Goal: Task Accomplishment & Management: Use online tool/utility

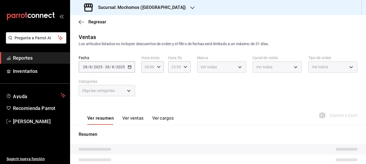
type input "05:00"
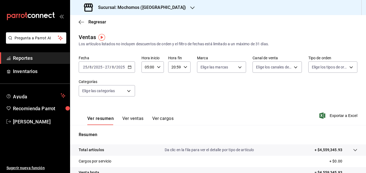
click at [130, 68] on icon "button" at bounding box center [130, 67] width 4 height 4
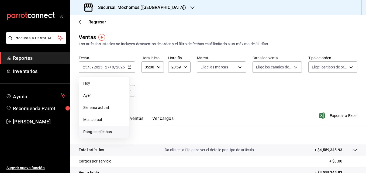
click at [97, 132] on span "Rango de fechas" at bounding box center [104, 132] width 42 height 6
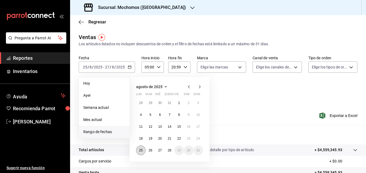
click at [140, 152] on button "25" at bounding box center [140, 150] width 9 height 10
click at [169, 150] on abbr "28" at bounding box center [168, 150] width 3 height 4
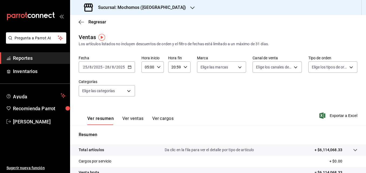
click at [183, 67] on icon "button" at bounding box center [185, 67] width 4 height 4
click at [174, 88] on button "05" at bounding box center [172, 85] width 9 height 11
type input "05:59"
click at [334, 115] on div at bounding box center [183, 86] width 366 height 173
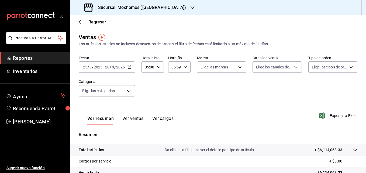
click at [334, 115] on span "Exportar a Excel" at bounding box center [338, 115] width 37 height 6
